Goal: Transaction & Acquisition: Obtain resource

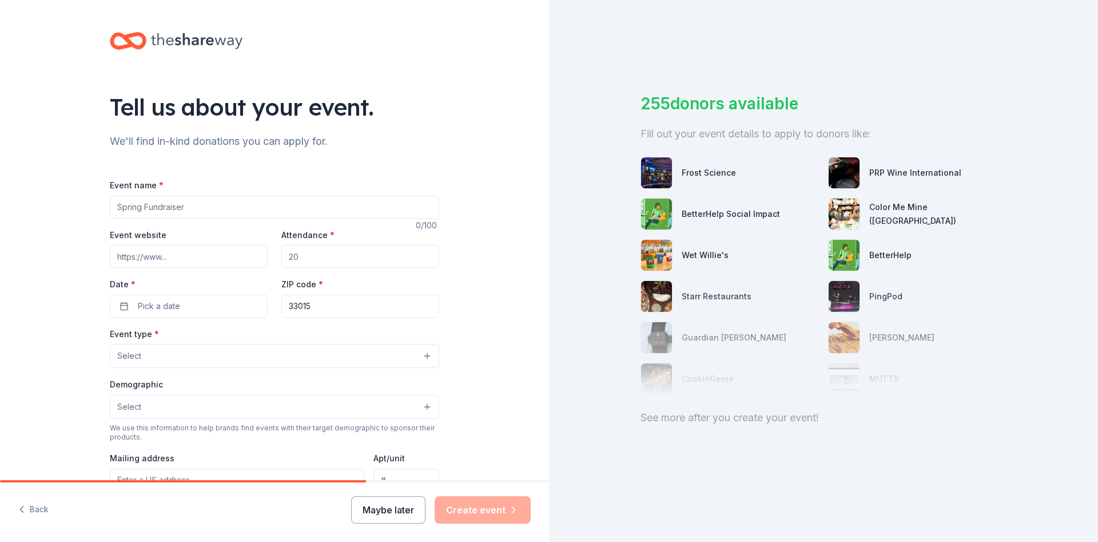
click at [376, 517] on button "Maybe later" at bounding box center [388, 509] width 74 height 27
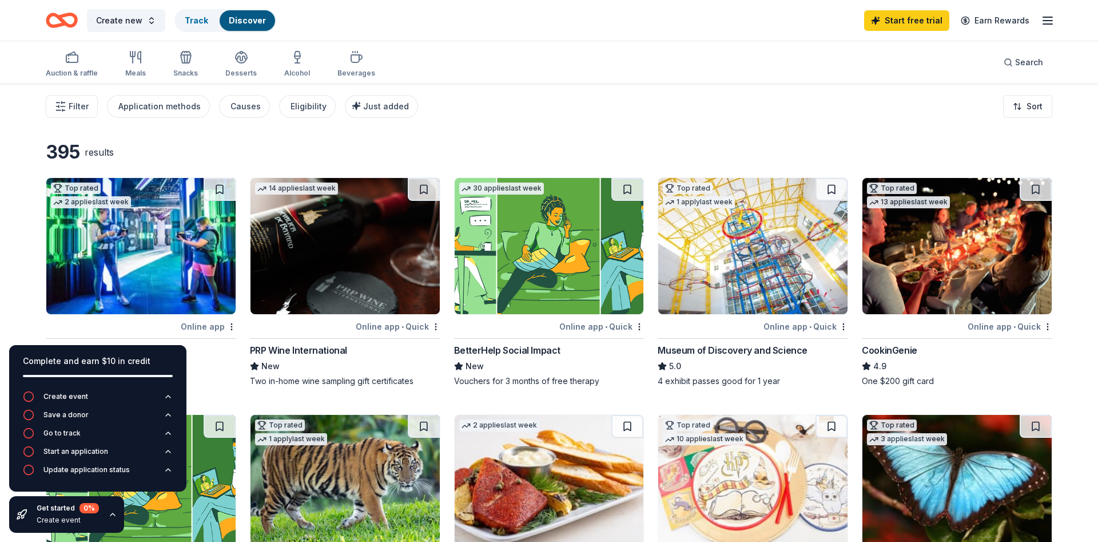
click at [559, 104] on div "Filter Application methods Causes Eligibility Just added Sort" at bounding box center [549, 106] width 1098 height 46
click at [558, 124] on div "Filter Application methods Causes Eligibility Just added Sort" at bounding box center [549, 106] width 1098 height 46
click at [621, 128] on div "Filter Application methods Causes Eligibility Just added Sort" at bounding box center [549, 106] width 1098 height 46
click at [579, 119] on div "Filter Application methods Causes Eligibility Just added Sort" at bounding box center [549, 106] width 1098 height 46
click at [588, 128] on div "Filter Application methods Causes Eligibility Just added Sort" at bounding box center [549, 106] width 1098 height 46
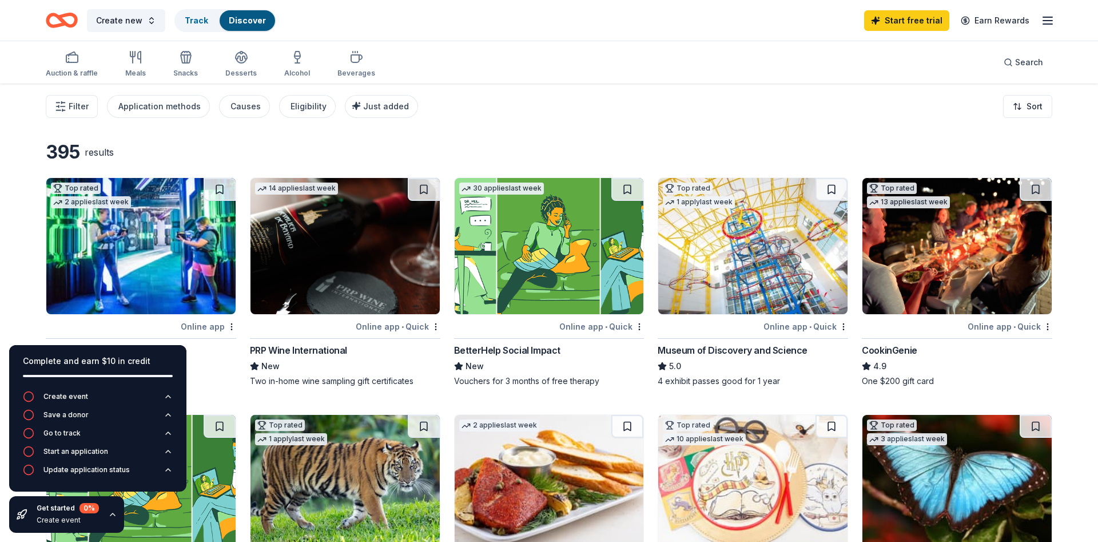
click at [246, 19] on link "Discover" at bounding box center [247, 20] width 37 height 10
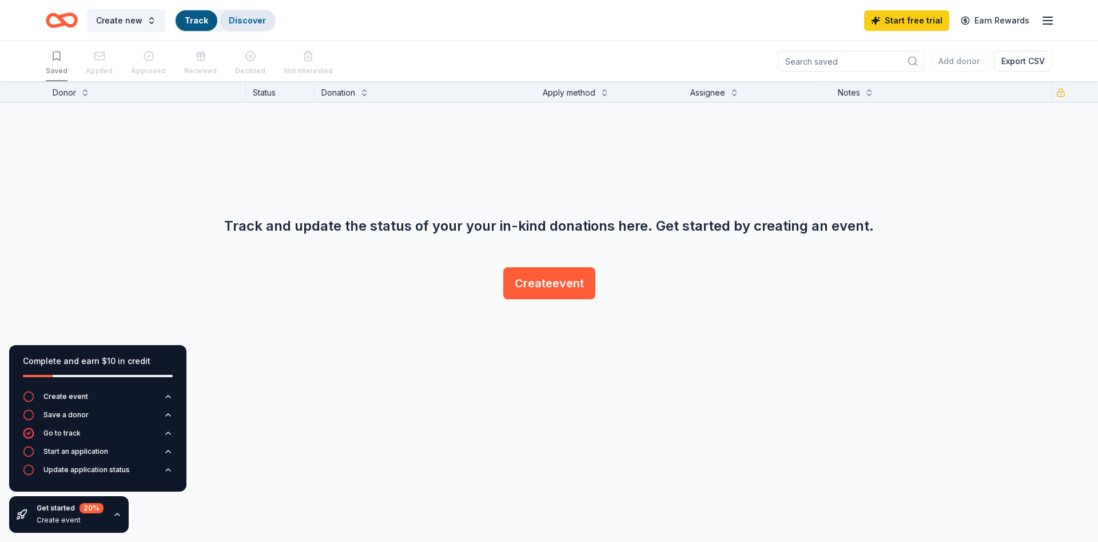
click at [252, 22] on link "Discover" at bounding box center [247, 20] width 37 height 10
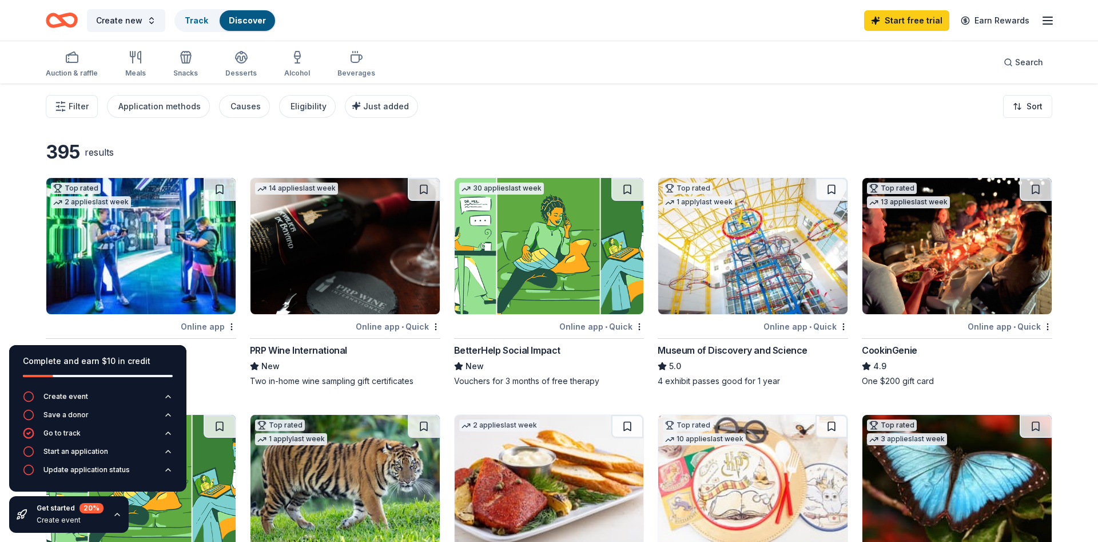
click at [639, 108] on div "Filter Application methods Causes Eligibility Just added Sort" at bounding box center [549, 106] width 1098 height 46
click at [1018, 57] on span "Search" at bounding box center [1029, 62] width 28 height 14
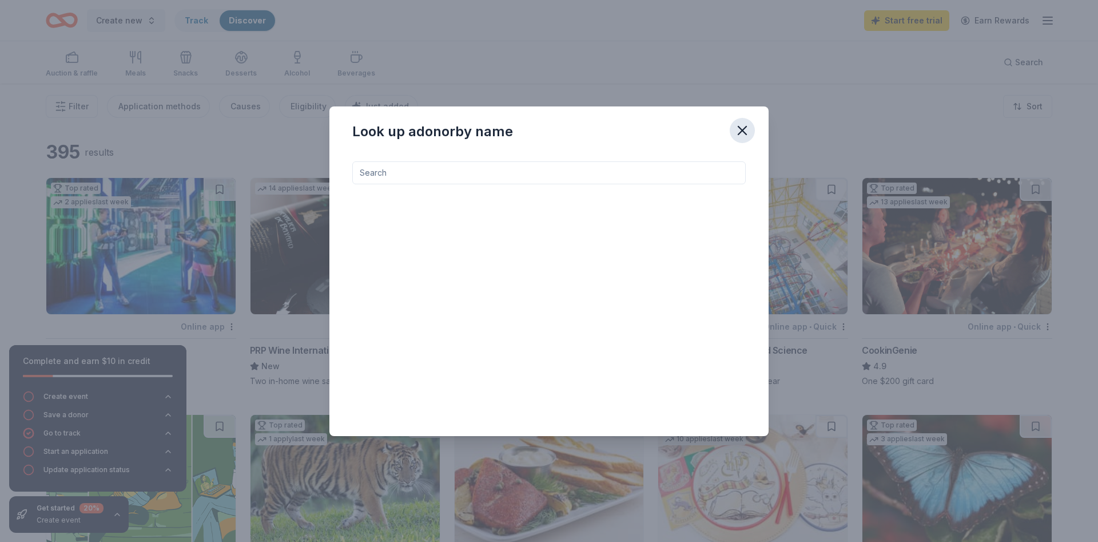
click at [742, 127] on icon "button" at bounding box center [742, 130] width 16 height 16
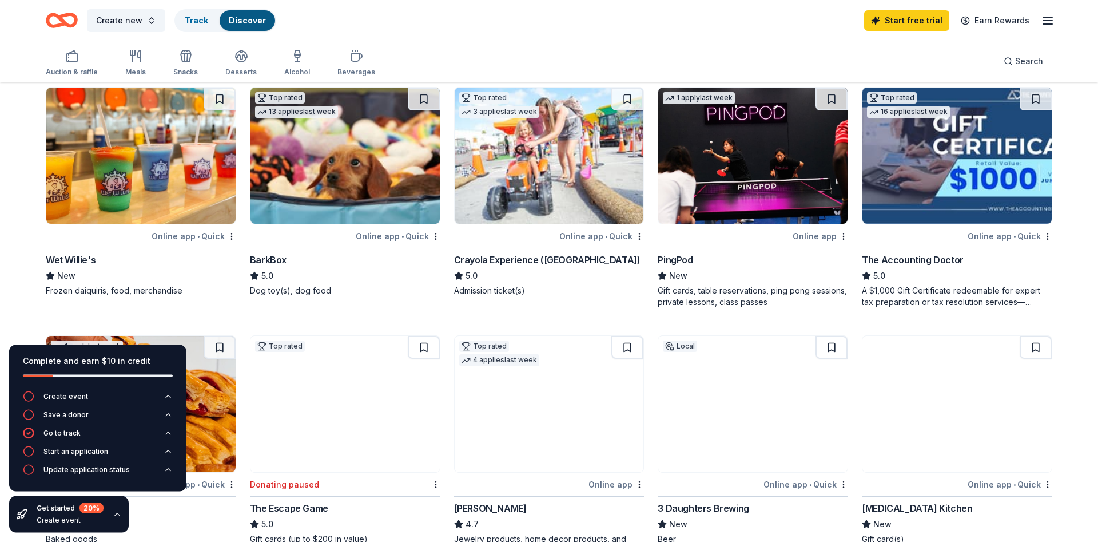
scroll to position [583, 0]
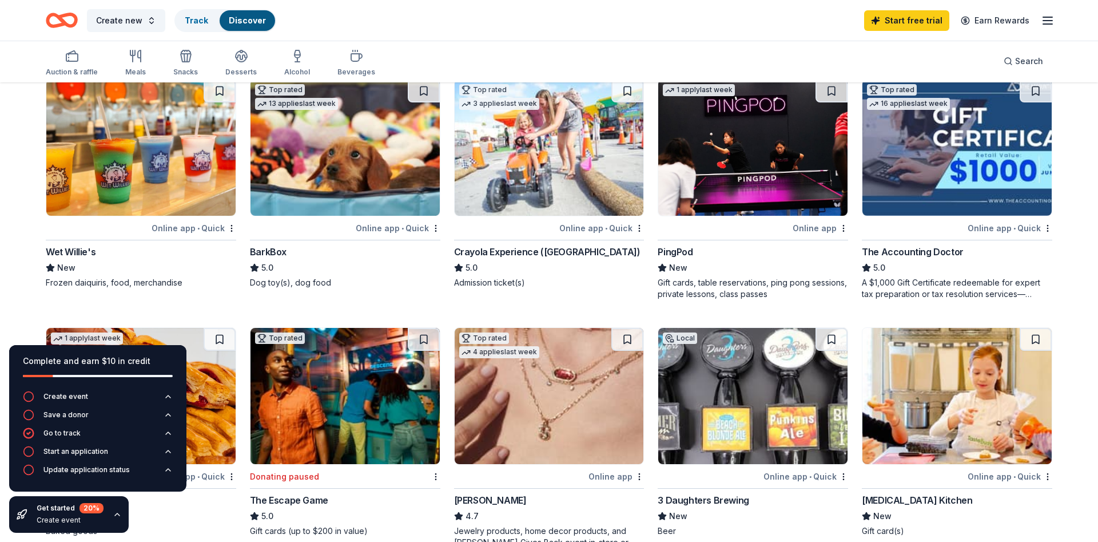
click at [500, 249] on div "Crayola Experience (Orlando)" at bounding box center [547, 252] width 186 height 14
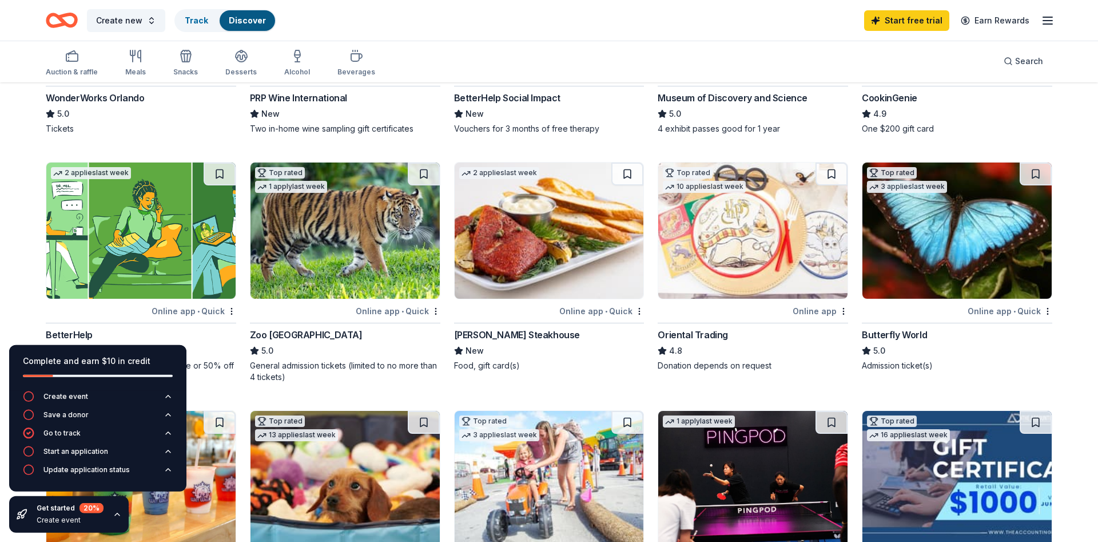
scroll to position [58, 0]
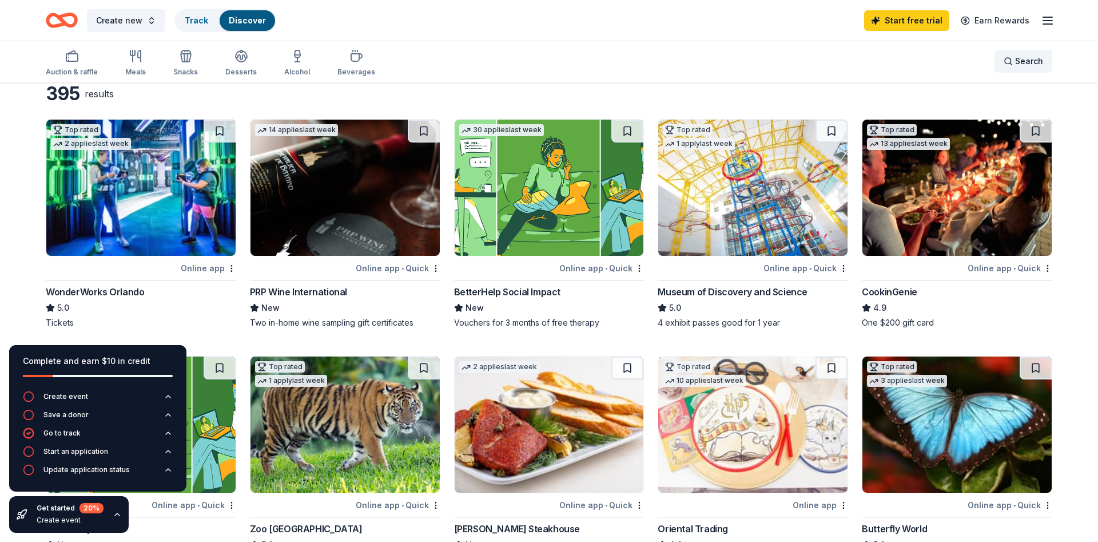
click at [1036, 58] on span "Search" at bounding box center [1029, 61] width 28 height 14
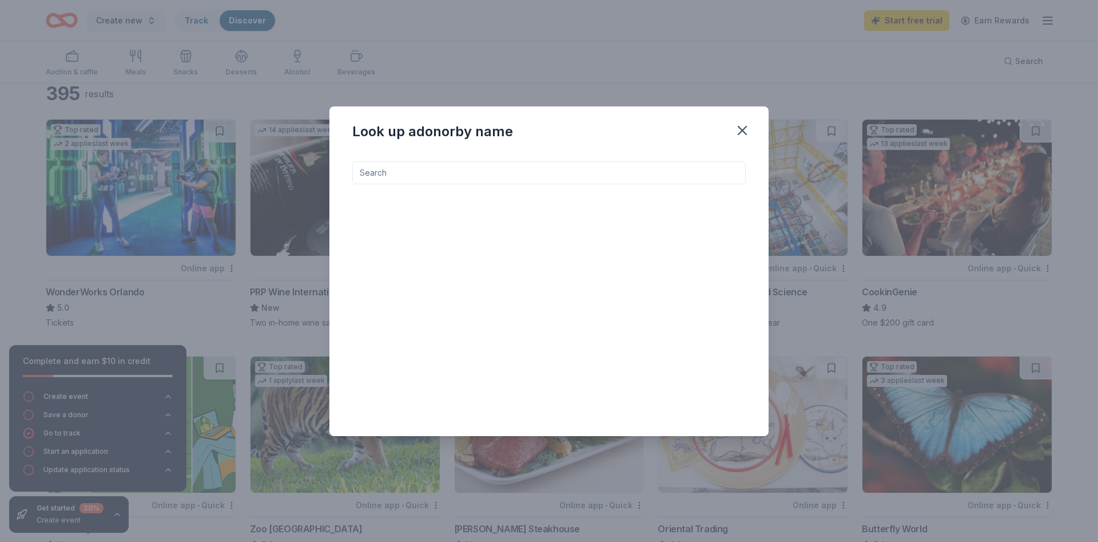
click at [675, 174] on input at bounding box center [548, 172] width 393 height 23
type input "basketball"
click at [749, 132] on icon "button" at bounding box center [742, 130] width 16 height 16
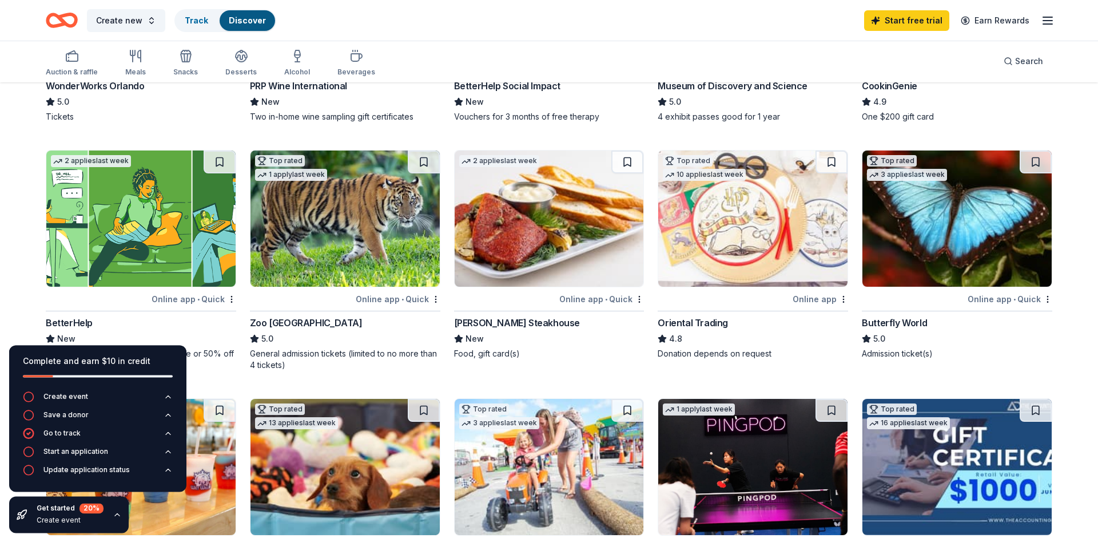
scroll to position [117, 0]
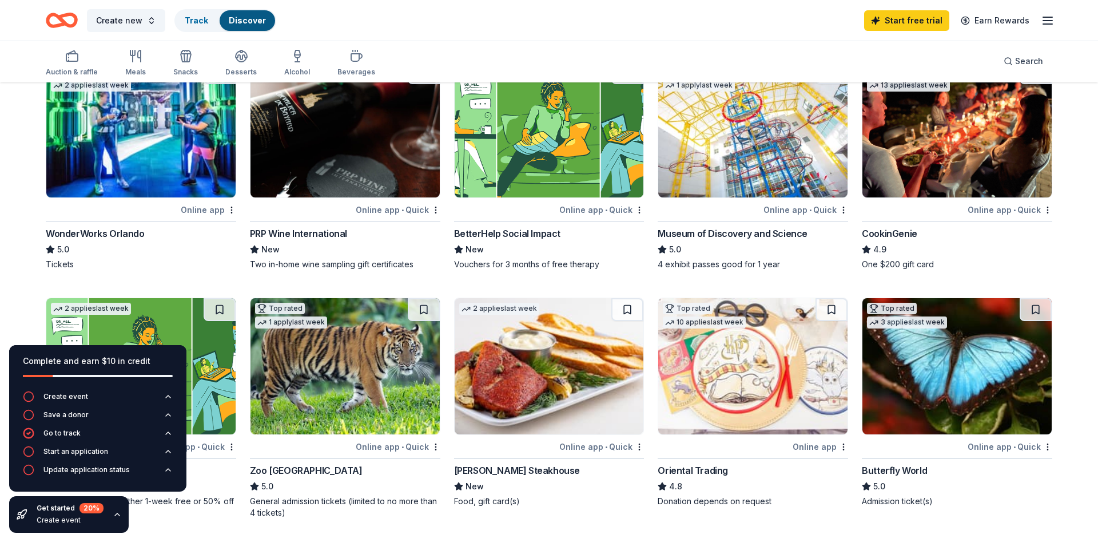
click at [572, 11] on div "Create new Track Discover Start free trial Earn Rewards" at bounding box center [549, 20] width 1006 height 27
click at [561, 54] on div "Auction & raffle Meals Snacks Desserts Alcohol Beverages Search" at bounding box center [549, 61] width 1006 height 42
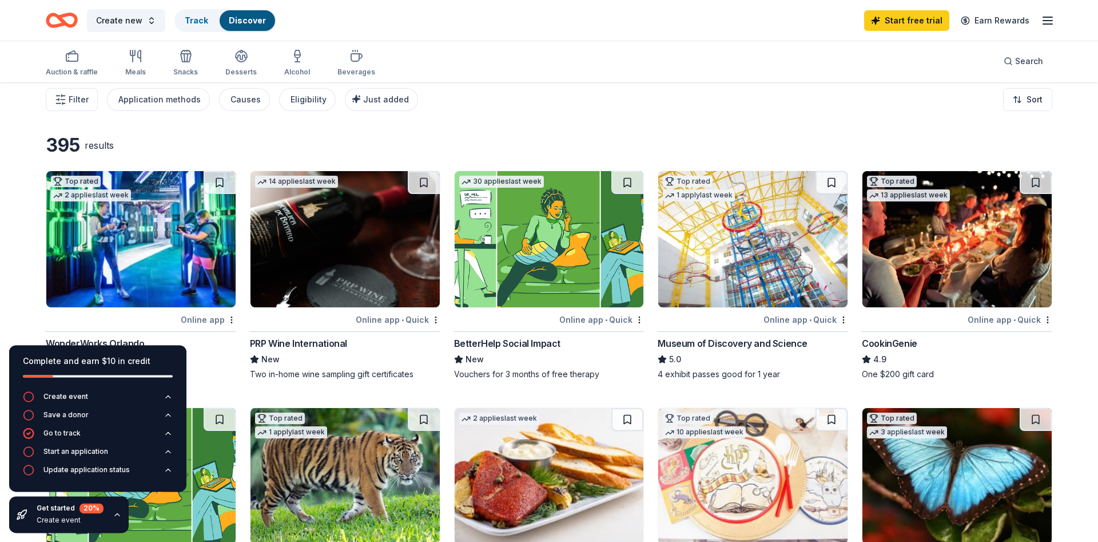
scroll to position [0, 0]
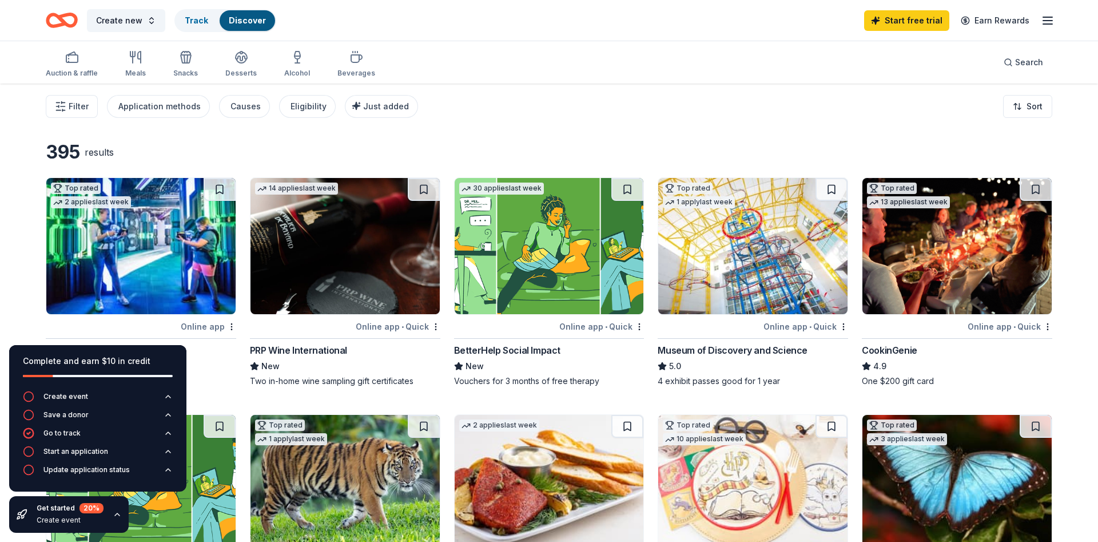
click at [906, 280] on img at bounding box center [956, 246] width 189 height 136
click at [246, 59] on div "button" at bounding box center [240, 57] width 31 height 14
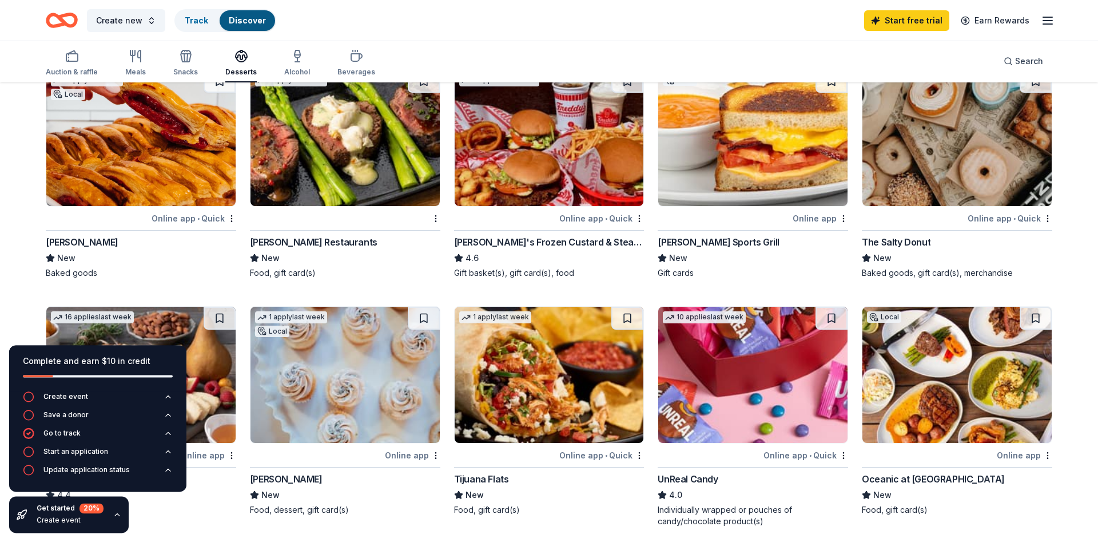
scroll to position [117, 0]
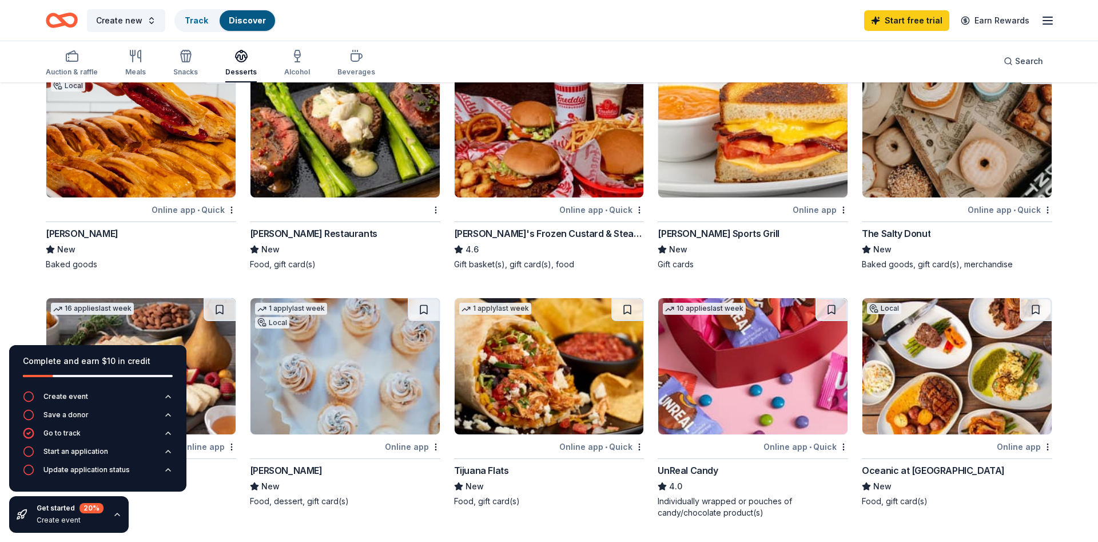
click at [934, 144] on img at bounding box center [956, 129] width 189 height 136
click at [75, 64] on div "Auction & raffle" at bounding box center [72, 62] width 52 height 27
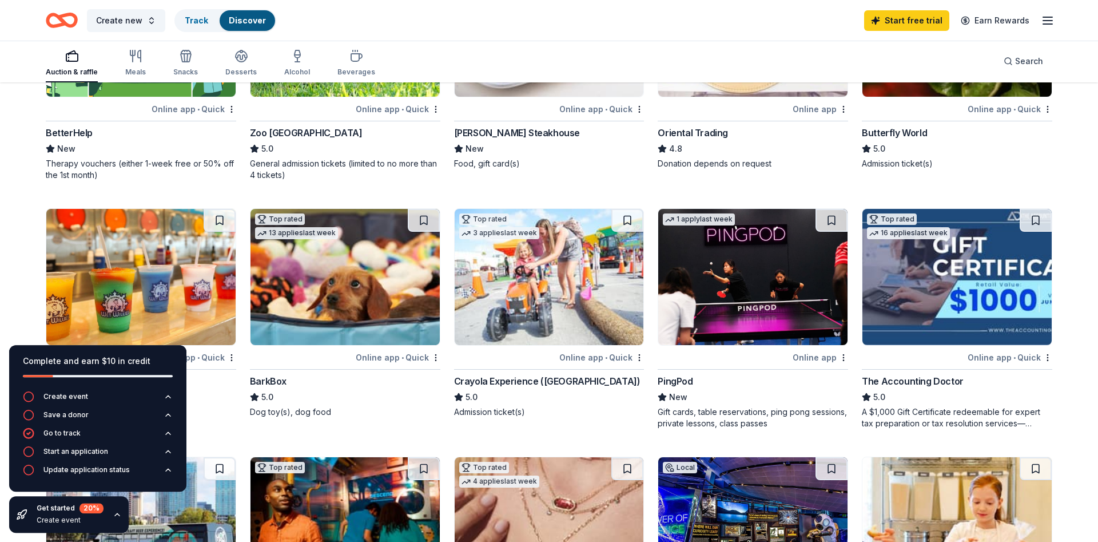
scroll to position [467, 0]
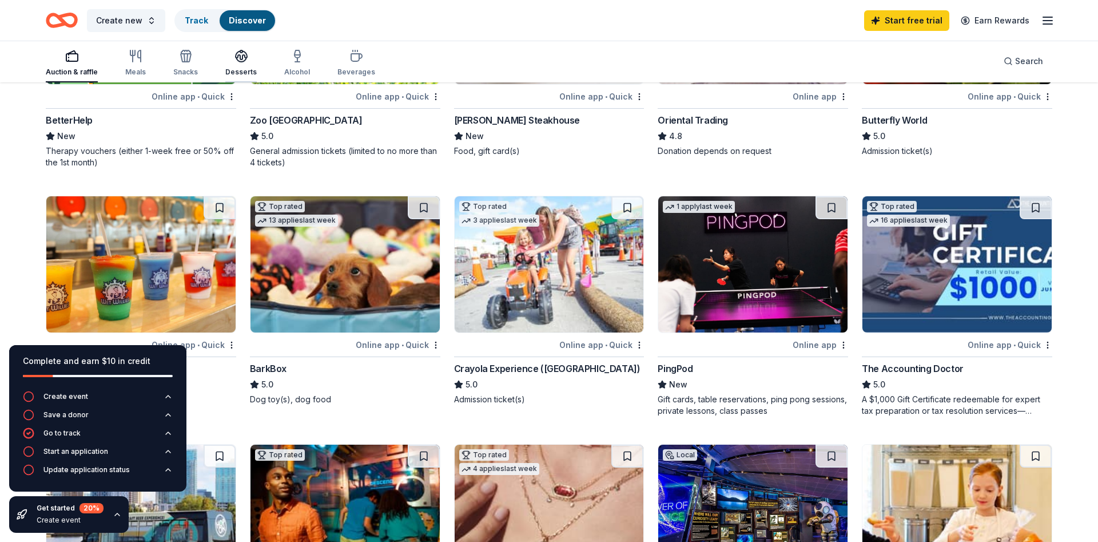
click at [239, 61] on icon "button" at bounding box center [241, 56] width 14 height 14
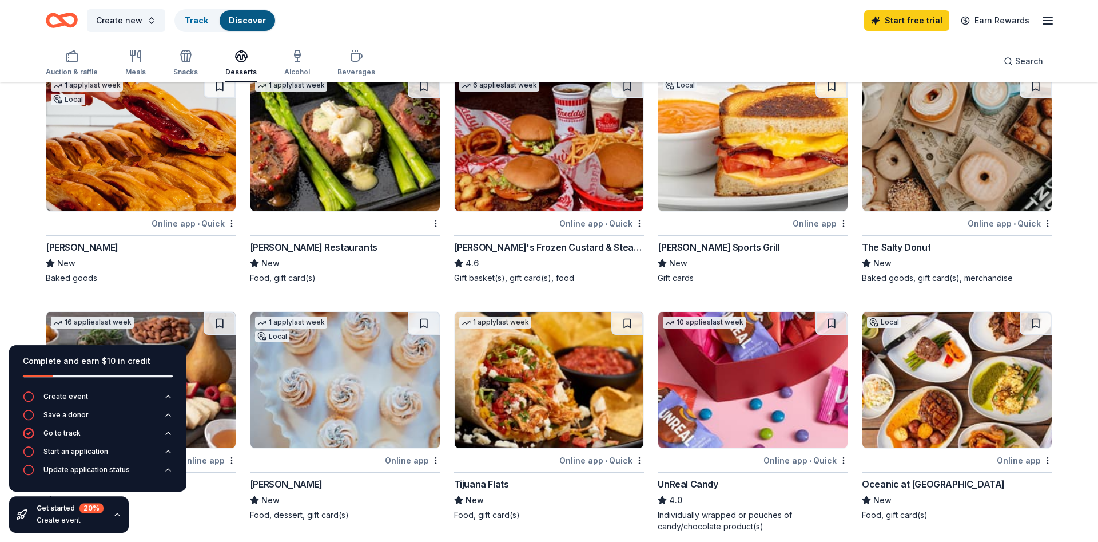
scroll to position [292, 0]
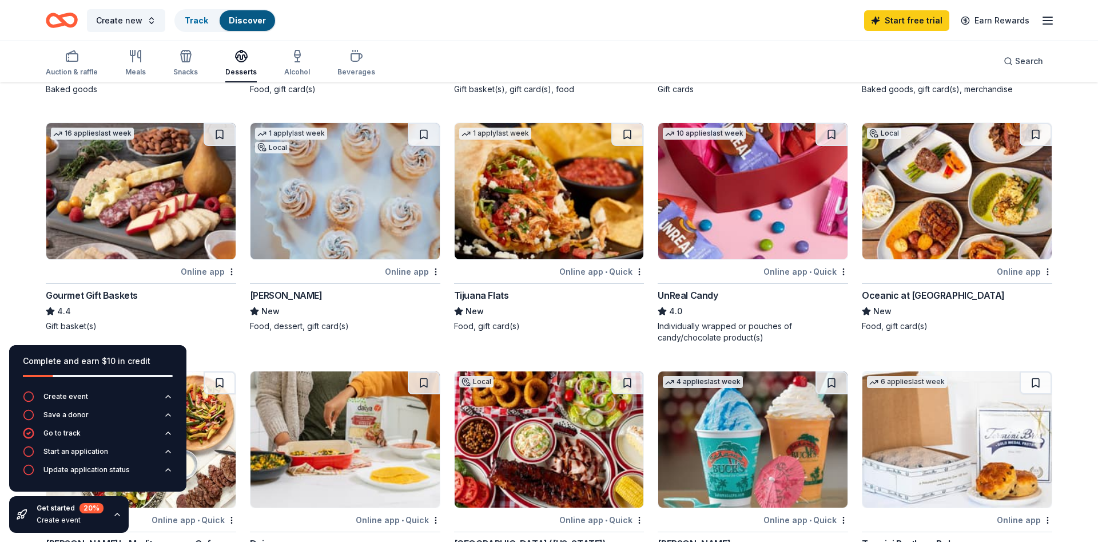
click at [333, 219] on img at bounding box center [344, 191] width 189 height 136
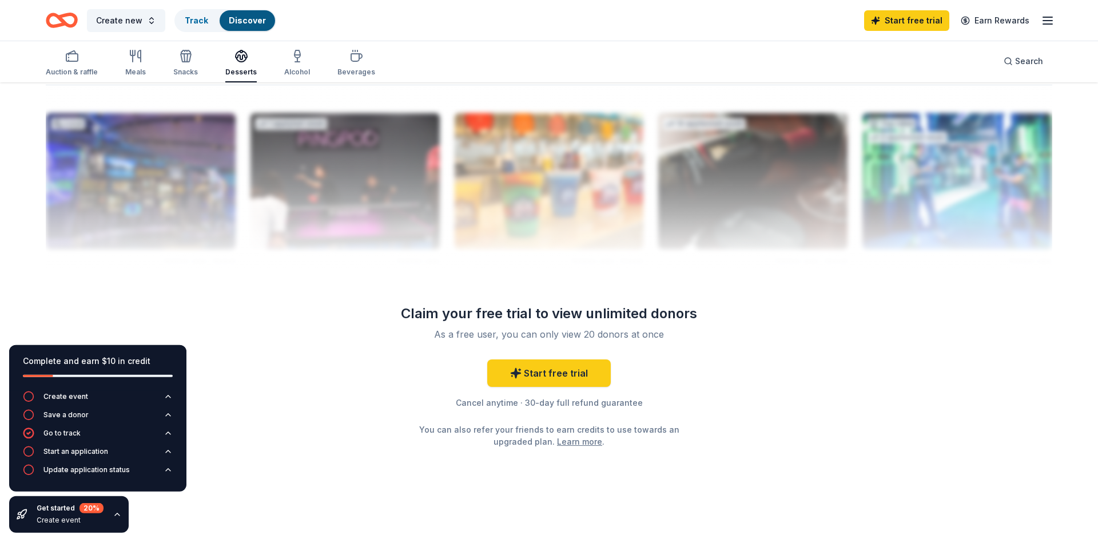
scroll to position [1064, 0]
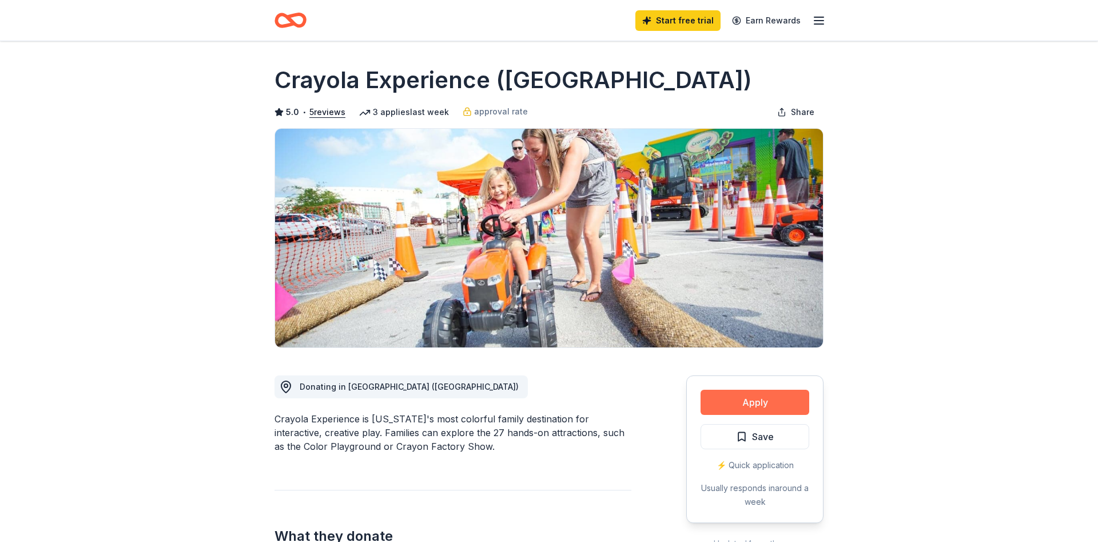
click at [775, 396] on button "Apply" at bounding box center [755, 401] width 109 height 25
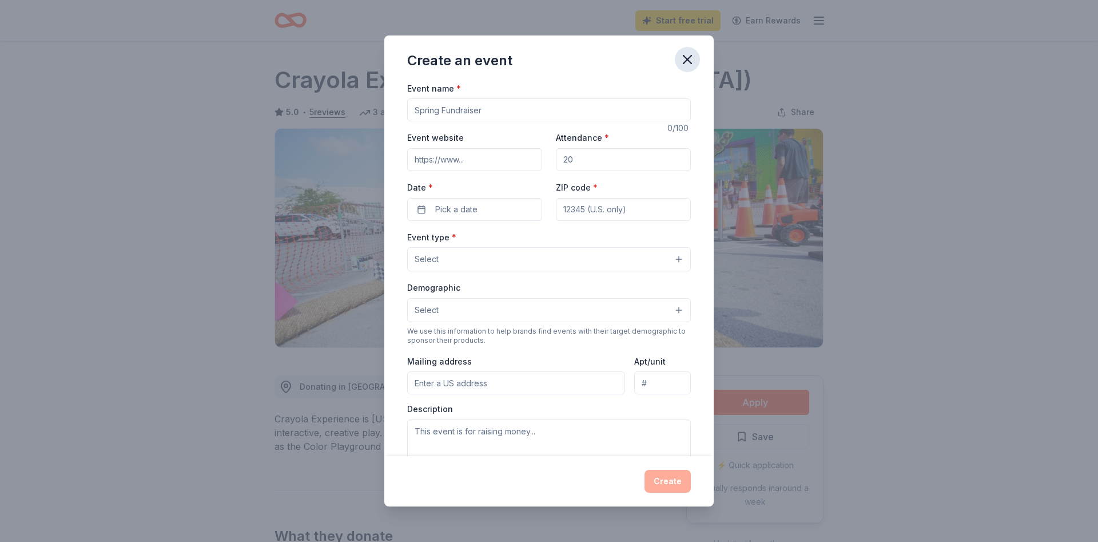
click at [691, 55] on icon "button" at bounding box center [687, 59] width 8 height 8
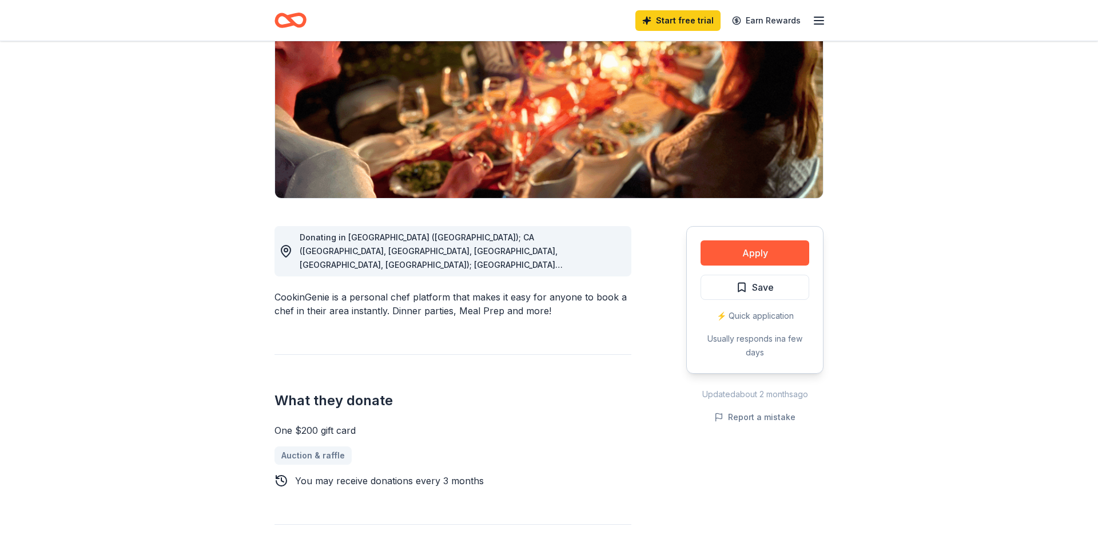
scroll to position [175, 0]
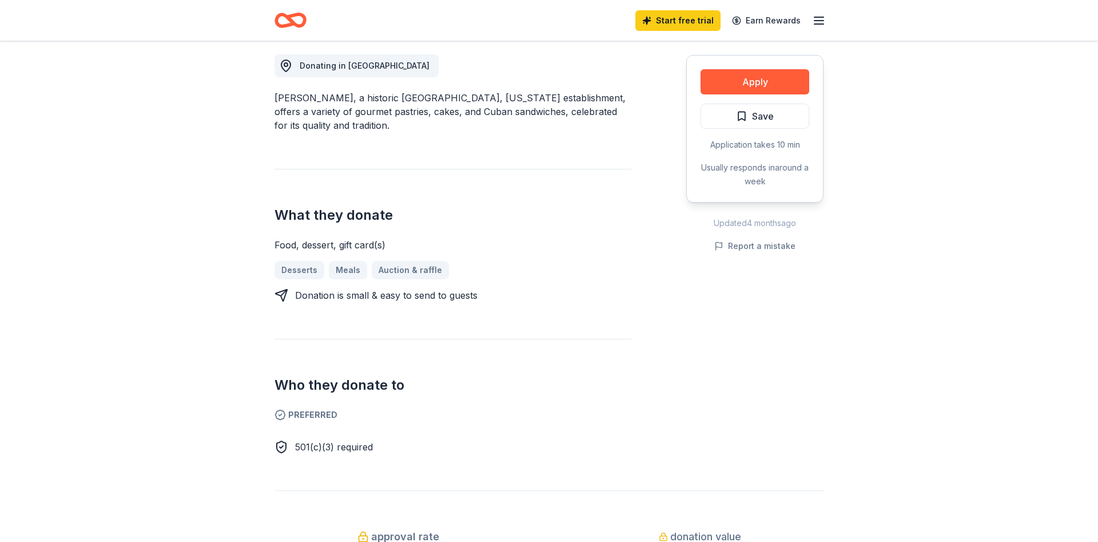
scroll to position [408, 0]
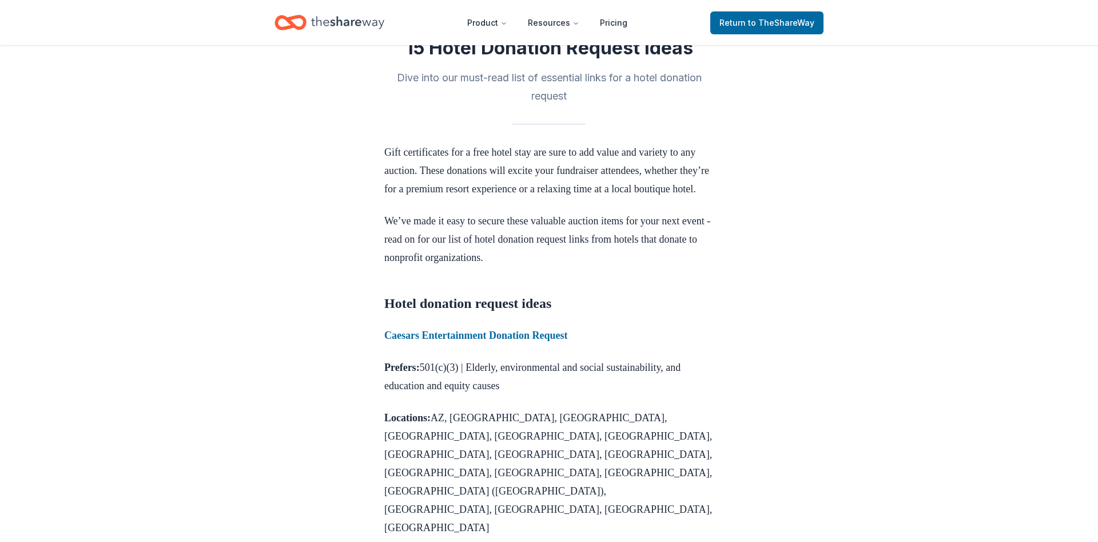
scroll to position [292, 0]
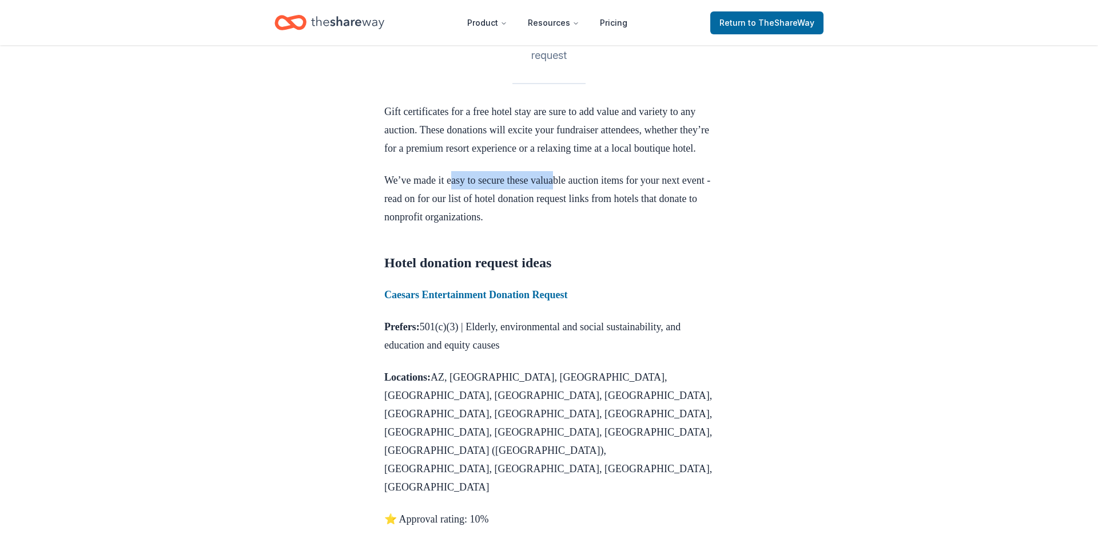
drag, startPoint x: 455, startPoint y: 198, endPoint x: 565, endPoint y: 193, distance: 110.5
click at [565, 193] on p "We’ve made it easy to secure these valuable auction items for your next event -…" at bounding box center [548, 198] width 329 height 55
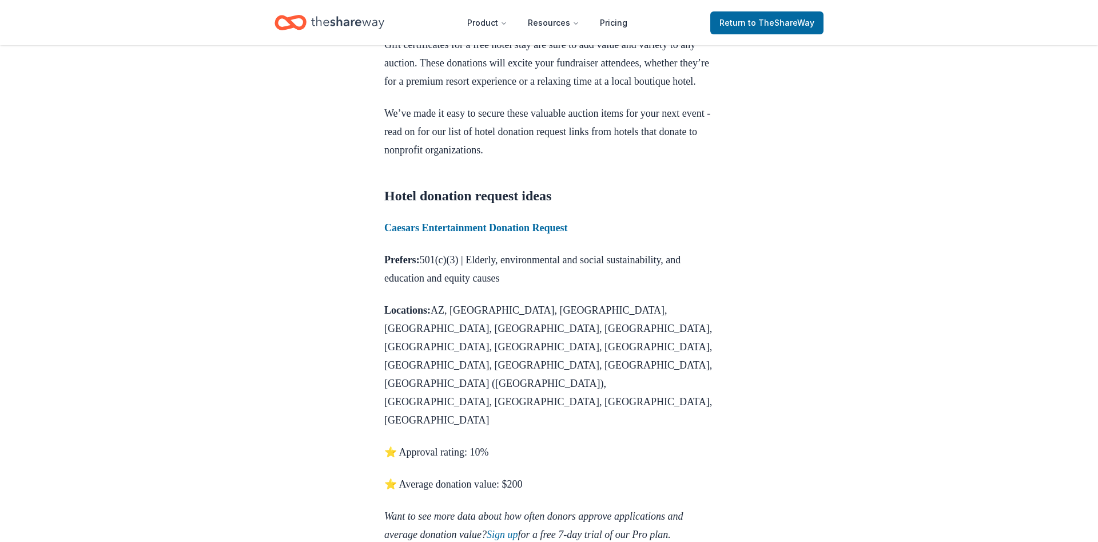
scroll to position [525, 0]
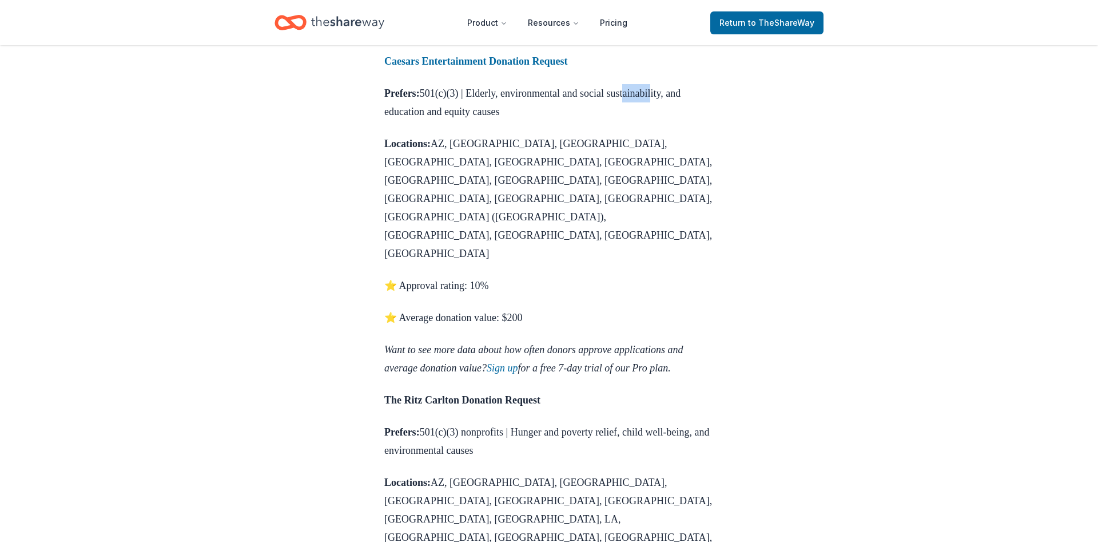
drag, startPoint x: 651, startPoint y: 113, endPoint x: 683, endPoint y: 106, distance: 32.8
click at [683, 106] on p "Prefers: 501(c)(3) | Elderly, environmental and social sustainability, and educ…" at bounding box center [548, 102] width 329 height 37
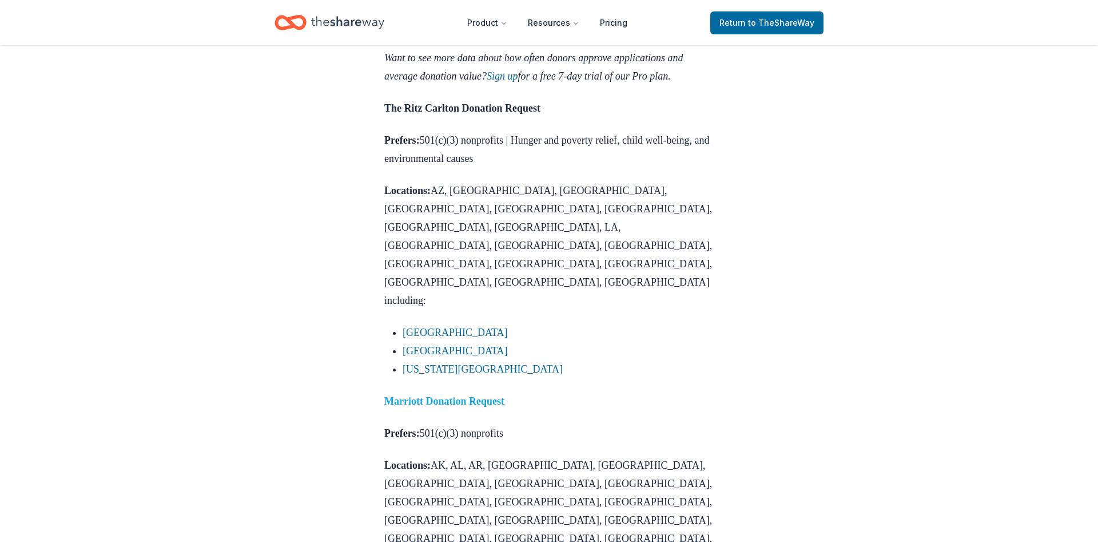
click at [428, 395] on strong "Marriott Donation Request" at bounding box center [444, 400] width 120 height 11
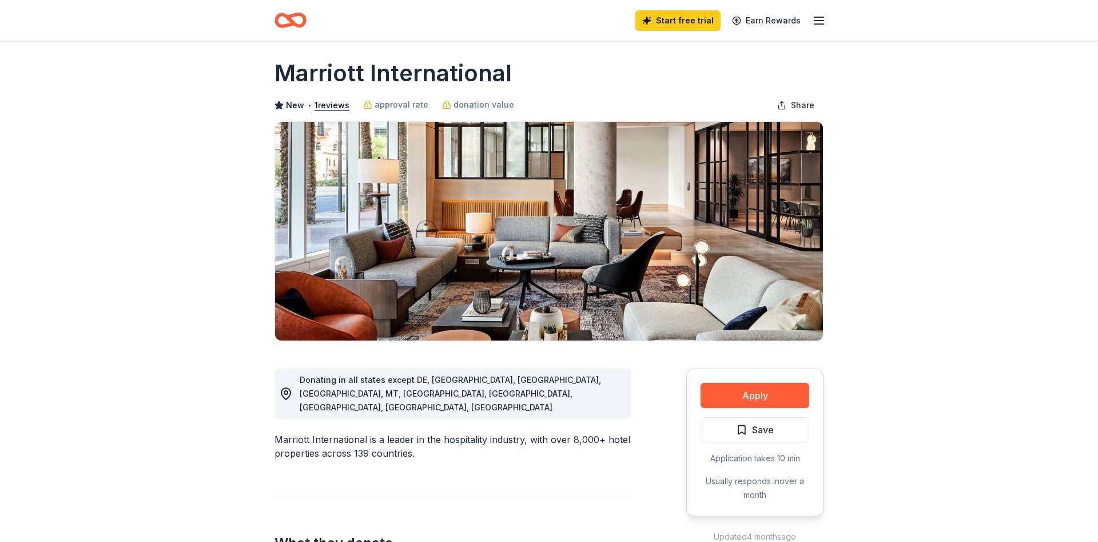
scroll to position [233, 0]
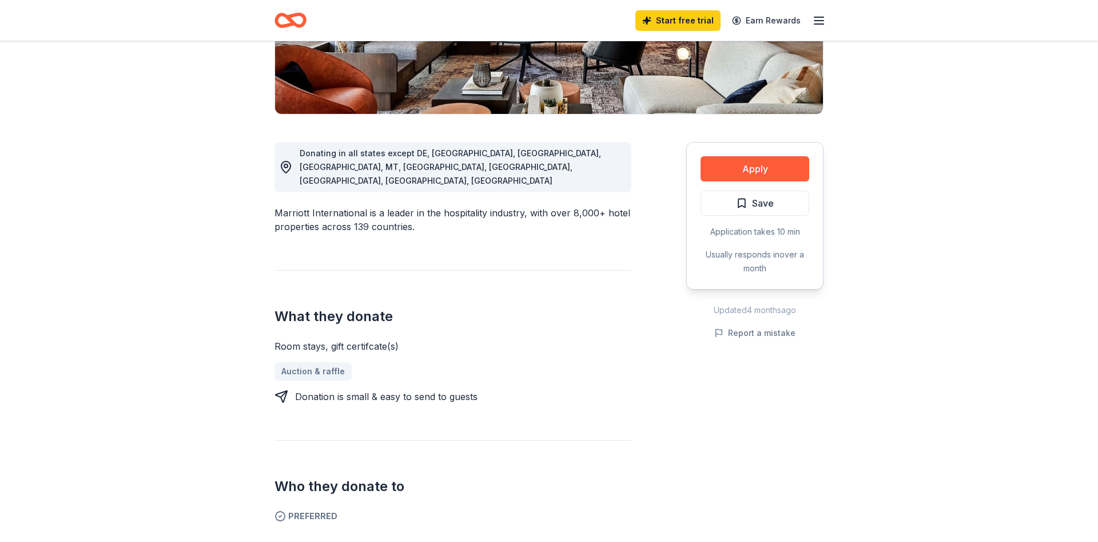
drag, startPoint x: 324, startPoint y: 185, endPoint x: 341, endPoint y: 180, distance: 18.1
click at [341, 206] on div "Marriott International is a leader in the hospitality industry, with over 8,000…" at bounding box center [452, 219] width 357 height 27
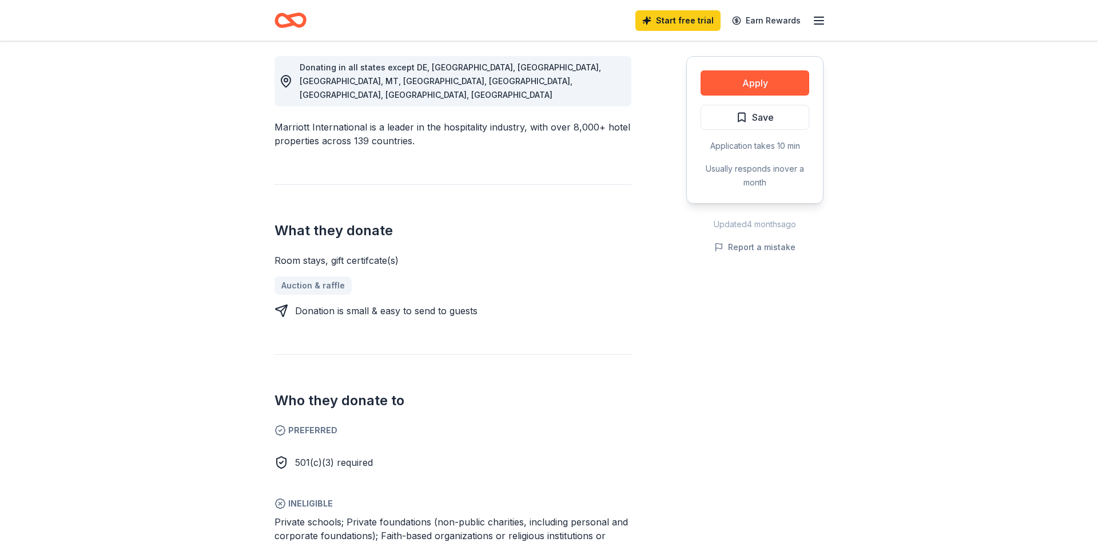
scroll to position [350, 0]
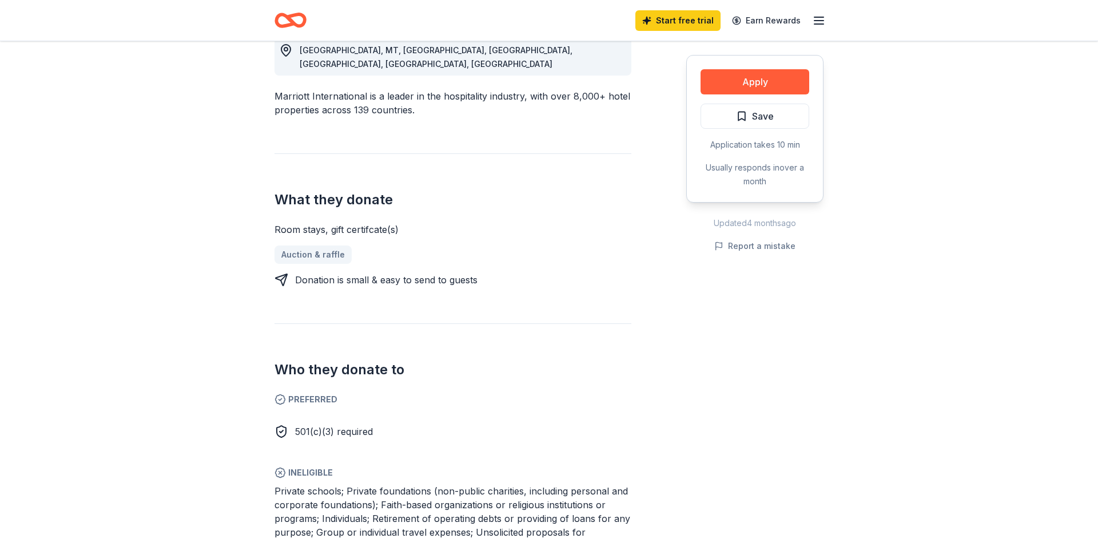
drag, startPoint x: 357, startPoint y: 200, endPoint x: 372, endPoint y: 197, distance: 15.1
click at [372, 222] on div "Room stays, gift certifcate(s)" at bounding box center [452, 229] width 357 height 14
click at [743, 75] on button "Apply" at bounding box center [755, 81] width 109 height 25
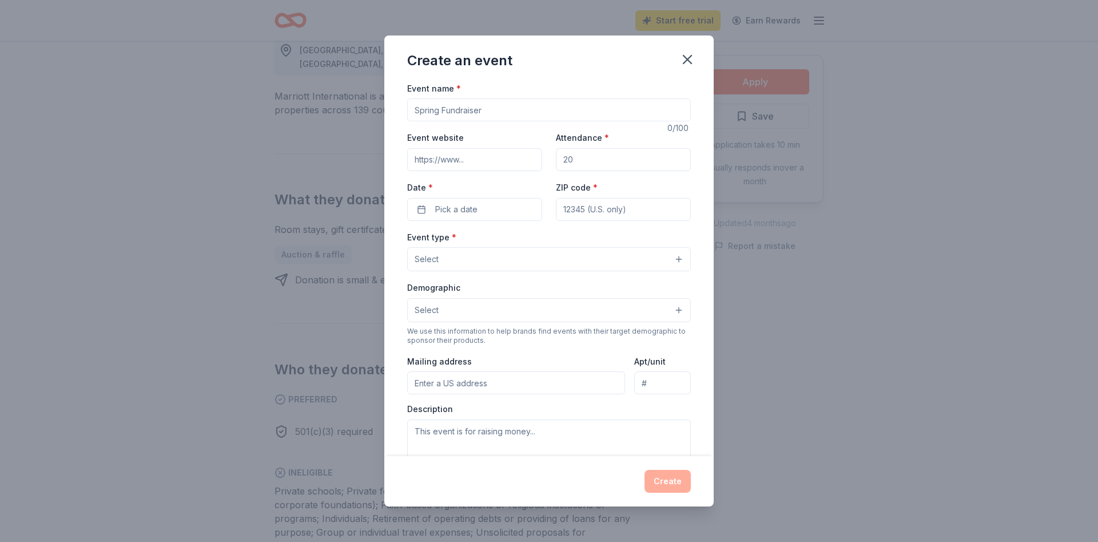
click at [514, 110] on input "Event name *" at bounding box center [549, 109] width 284 height 23
click at [481, 157] on input "Event website" at bounding box center [474, 159] width 135 height 23
